Goal: Information Seeking & Learning: Learn about a topic

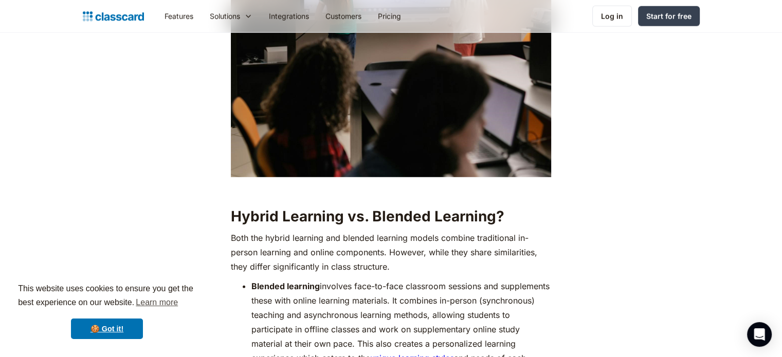
scroll to position [2930, 0]
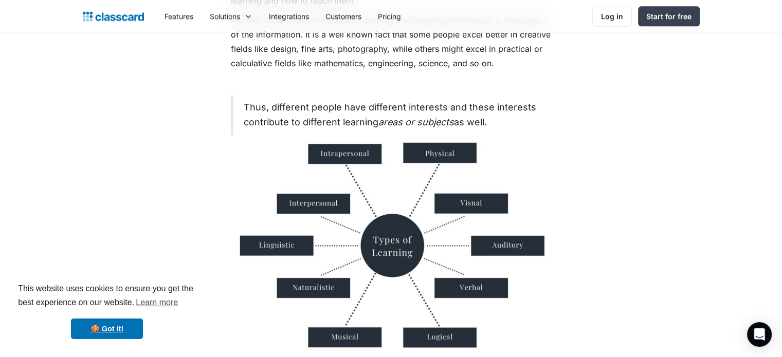
scroll to position [708, 0]
